Goal: Information Seeking & Learning: Learn about a topic

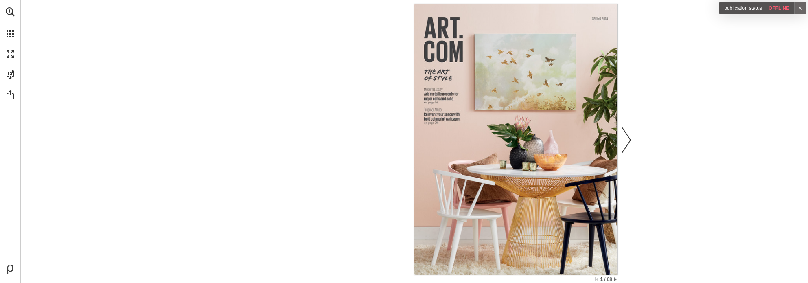
click at [323, 128] on div at bounding box center [312, 139] width 203 height 271
click at [269, 80] on div at bounding box center [312, 139] width 203 height 271
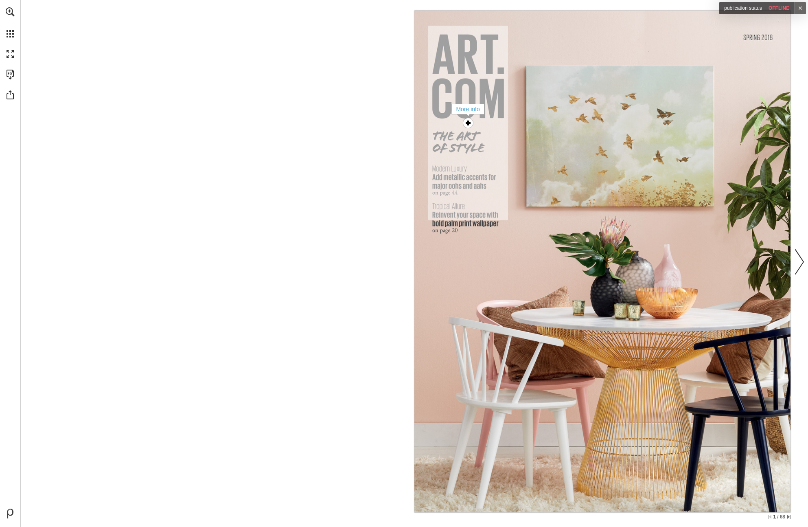
click at [468, 123] on div "More info" at bounding box center [468, 123] width 16 height 16
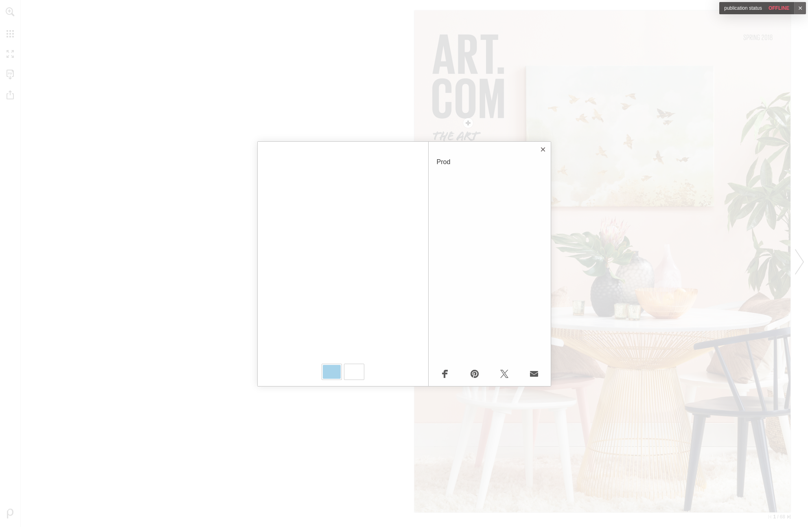
click at [543, 150] on button "Close" at bounding box center [543, 149] width 16 height 16
